Goal: Task Accomplishment & Management: Use online tool/utility

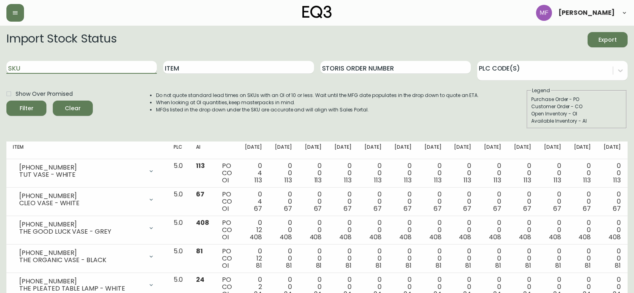
click at [35, 71] on input "SKU" at bounding box center [81, 67] width 150 height 13
paste input "[PHONE_NUMBER]"
click at [6, 100] on button "Filter" at bounding box center [26, 107] width 40 height 15
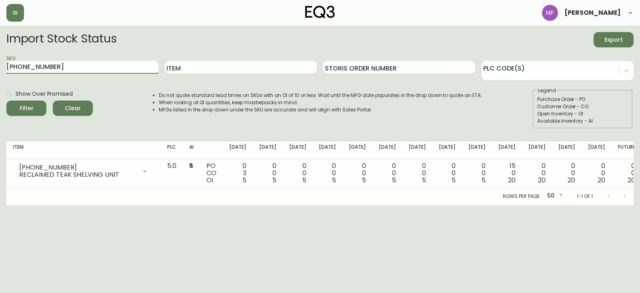
drag, startPoint x: 47, startPoint y: 70, endPoint x: 0, endPoint y: 74, distance: 47.3
click at [0, 74] on main "Import Stock Status Export SKU 3020-541-15 Item Storis Order Number PLC Code(s)…" at bounding box center [320, 115] width 640 height 179
paste input "7130-426-13"
click at [6, 100] on button "Filter" at bounding box center [26, 107] width 40 height 15
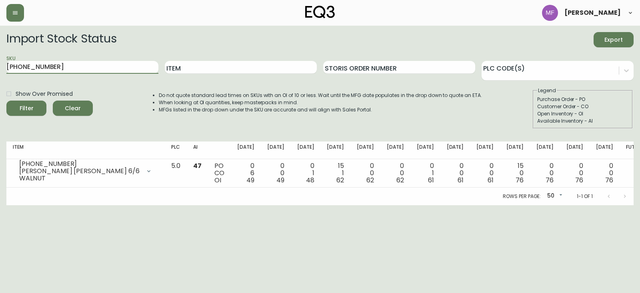
drag, startPoint x: 113, startPoint y: 70, endPoint x: 0, endPoint y: 67, distance: 113.3
click at [0, 67] on main "Import Stock Status Export SKU 7130-426-13 Item Storis Order Number PLC Code(s)…" at bounding box center [320, 115] width 640 height 179
paste input "1"
click at [6, 100] on button "Filter" at bounding box center [26, 107] width 40 height 15
drag, startPoint x: 57, startPoint y: 71, endPoint x: 0, endPoint y: 66, distance: 57.4
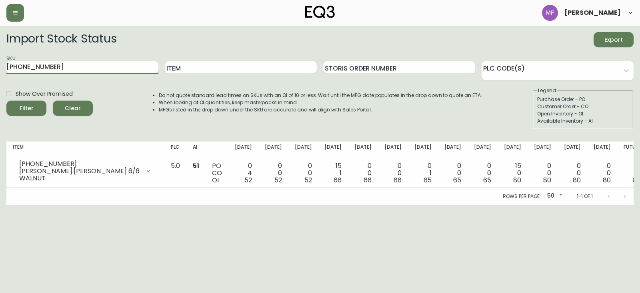
click at [0, 66] on main "Import Stock Status Export SKU 7130-416-13 Item Storis Order Number PLC Code(s)…" at bounding box center [320, 115] width 640 height 179
paste input "05"
click at [6, 100] on button "Filter" at bounding box center [26, 107] width 40 height 15
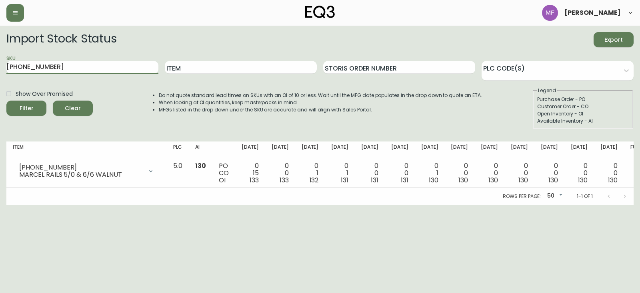
drag, startPoint x: 50, startPoint y: 69, endPoint x: 0, endPoint y: 66, distance: 49.7
click at [0, 66] on main "Import Stock Status Export SKU 7130-405-13 Item Storis Order Number PLC Code(s)…" at bounding box center [320, 115] width 640 height 179
paste input "3050-474-1"
type input "3050-474-1"
click at [6, 100] on button "Filter" at bounding box center [26, 107] width 40 height 15
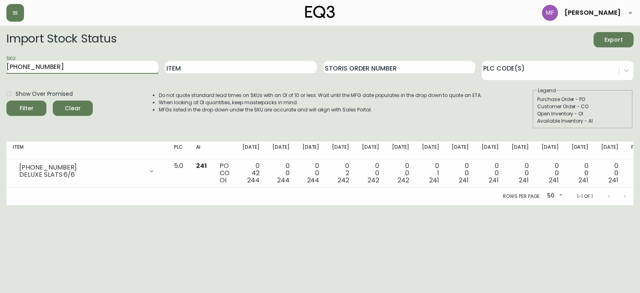
click at [66, 105] on span "Clear" at bounding box center [72, 108] width 27 height 10
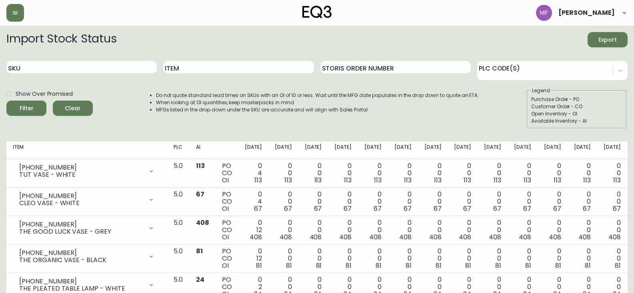
click at [591, 11] on span "Mikaela Fidler" at bounding box center [587, 13] width 56 height 6
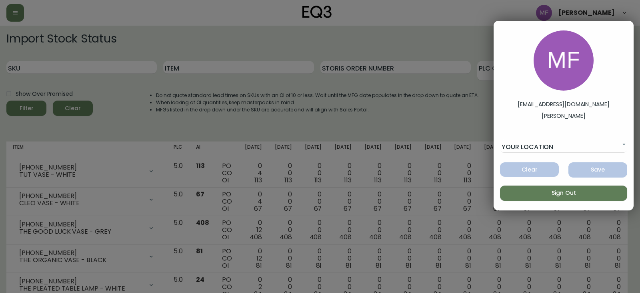
click at [541, 191] on span "Sign Out" at bounding box center [564, 193] width 114 height 10
